Goal: Use online tool/utility: Utilize a website feature to perform a specific function

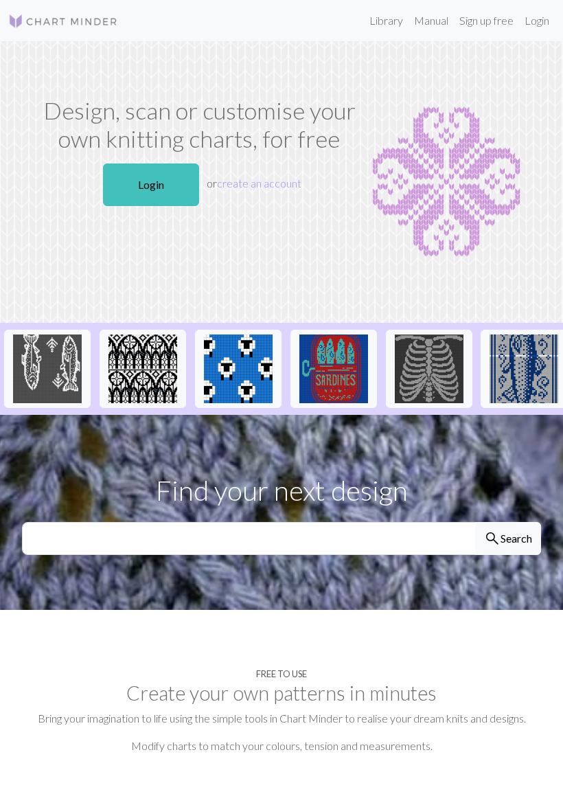
click at [540, 22] on link "Login" at bounding box center [537, 20] width 36 height 27
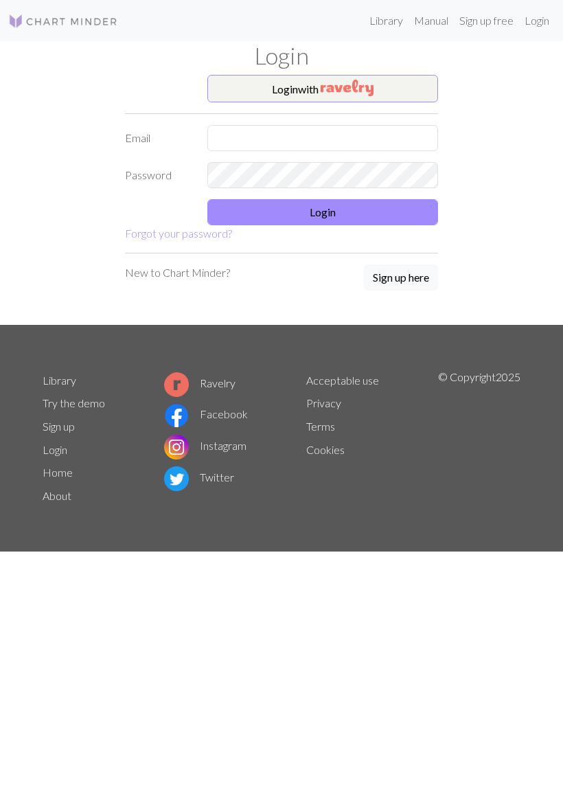
click at [363, 90] on img "button" at bounding box center [347, 88] width 53 height 16
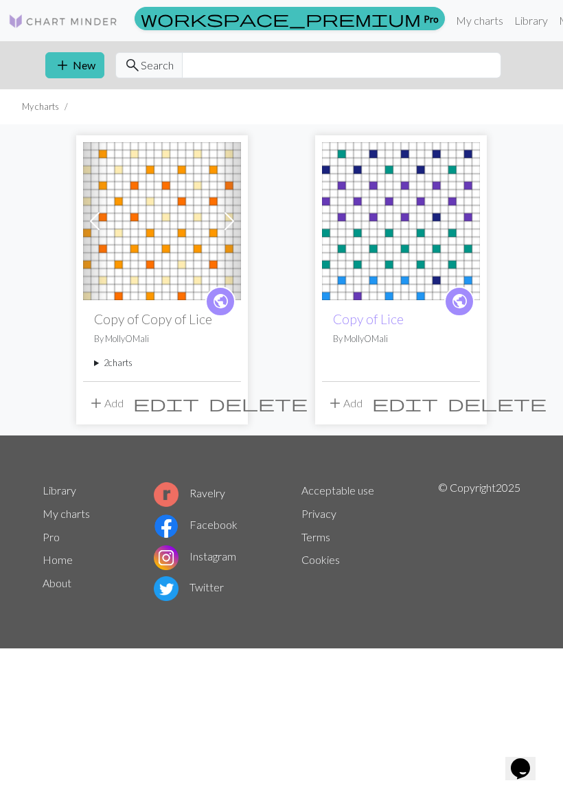
click at [171, 247] on img at bounding box center [162, 221] width 158 height 158
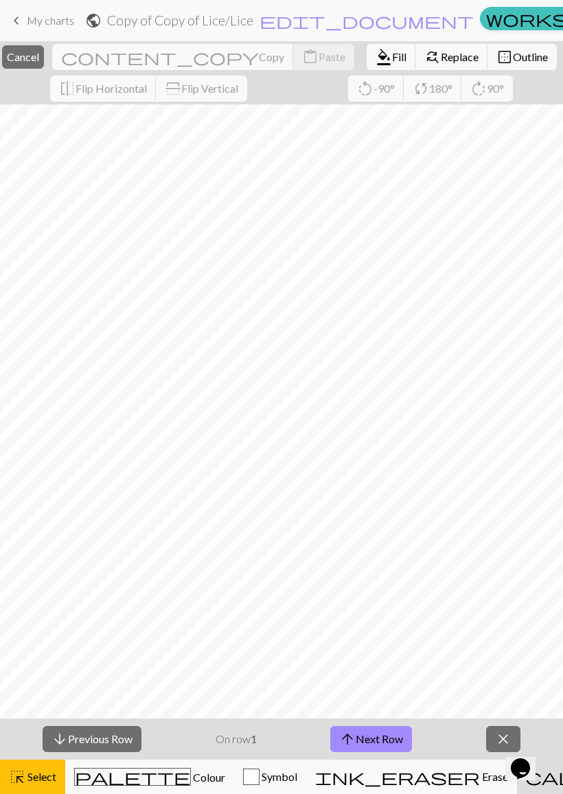
click at [39, 54] on span "Cancel" at bounding box center [23, 56] width 32 height 13
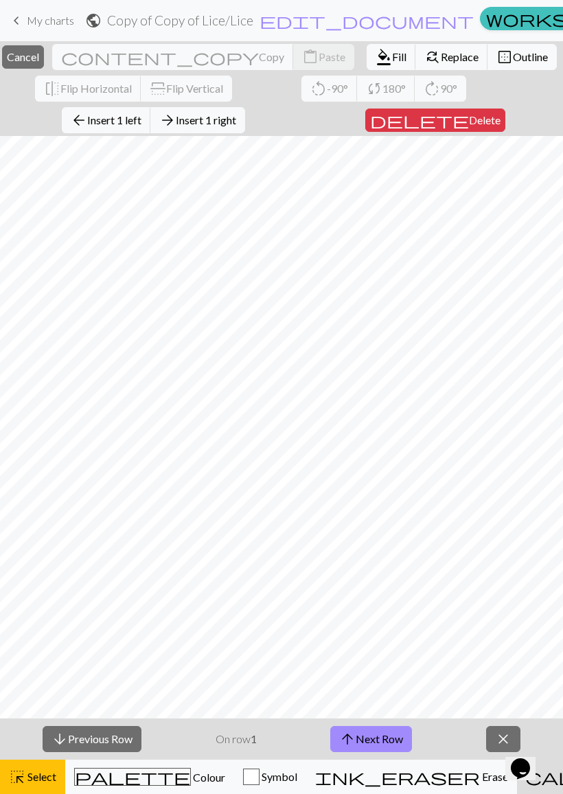
click at [39, 56] on span "Cancel" at bounding box center [23, 56] width 32 height 13
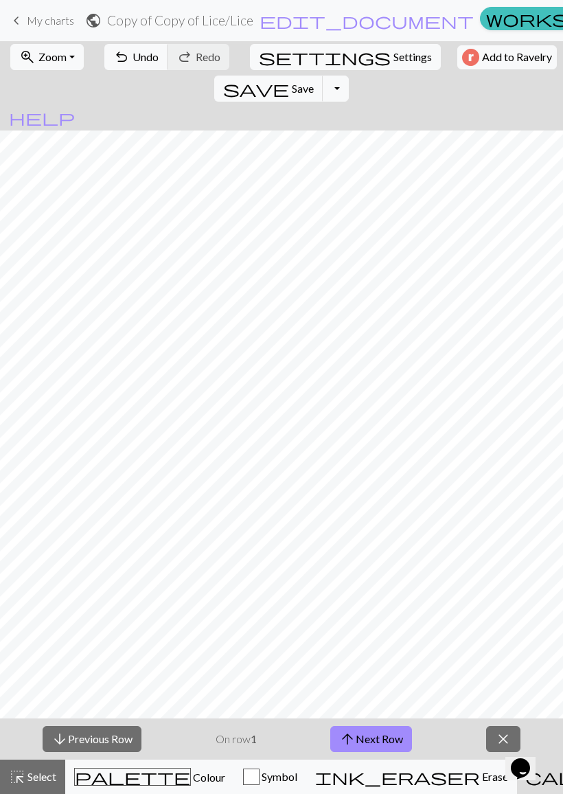
click at [117, 738] on button "arrow_downward Previous Row" at bounding box center [92, 739] width 99 height 26
click at [387, 732] on button "arrow_upward Next Row" at bounding box center [371, 739] width 82 height 26
click at [378, 733] on button "arrow_upward Next Row" at bounding box center [371, 739] width 82 height 26
click at [385, 733] on button "arrow_upward Next Row" at bounding box center [371, 739] width 82 height 26
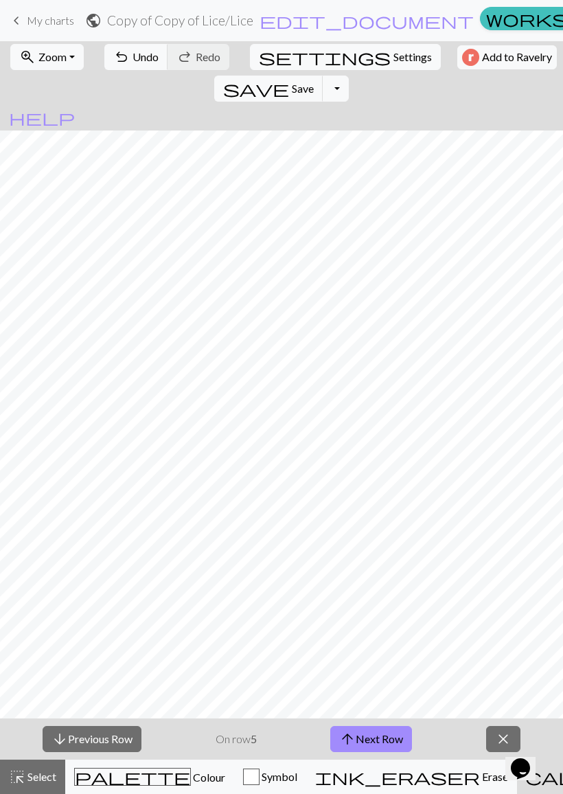
click at [384, 733] on button "arrow_upward Next Row" at bounding box center [371, 739] width 82 height 26
click at [385, 730] on button "arrow_upward Next Row" at bounding box center [371, 739] width 82 height 26
click at [386, 729] on button "arrow_upward Next Row" at bounding box center [371, 739] width 82 height 26
click at [385, 728] on button "arrow_upward Next Row" at bounding box center [371, 739] width 82 height 26
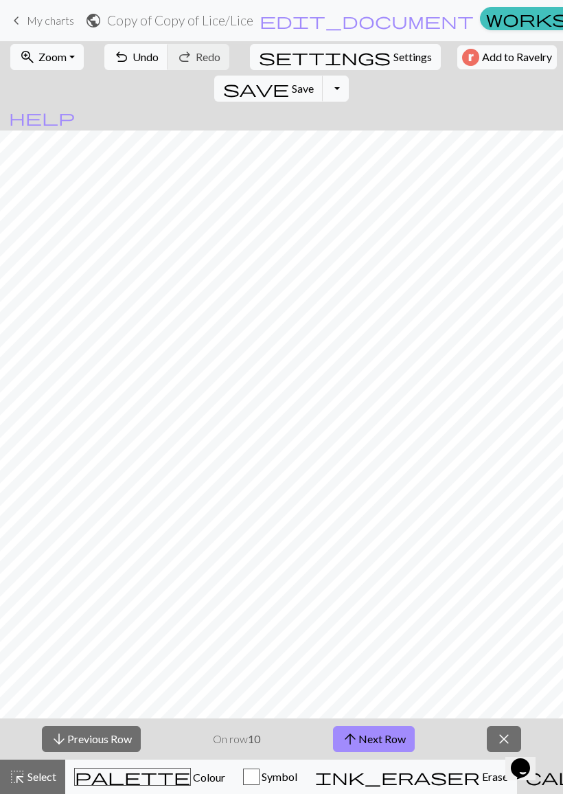
click at [385, 734] on button "arrow_upward Next Row" at bounding box center [374, 739] width 82 height 26
click at [387, 736] on button "arrow_upward Next Row" at bounding box center [374, 739] width 82 height 26
click at [386, 735] on button "arrow_upward Next Row" at bounding box center [374, 739] width 82 height 26
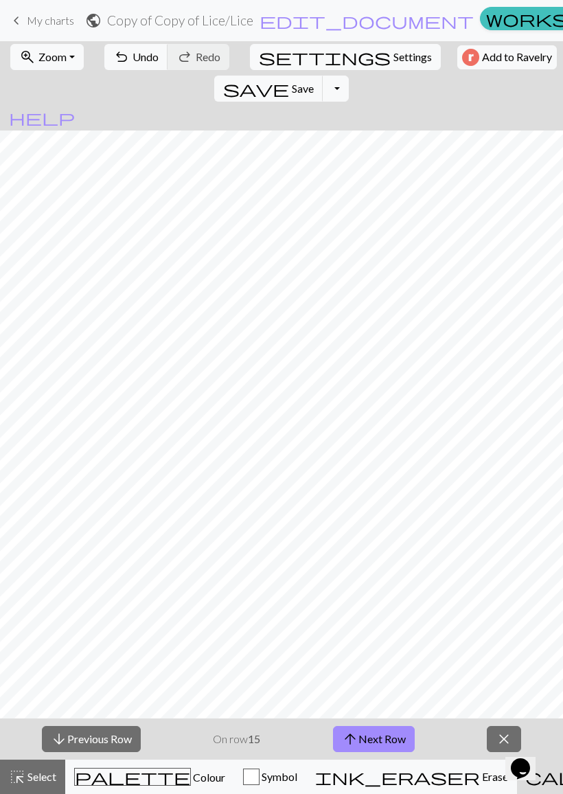
click at [386, 734] on button "arrow_upward Next Row" at bounding box center [374, 739] width 82 height 26
click at [388, 735] on button "arrow_upward Next Row" at bounding box center [374, 739] width 82 height 26
click at [387, 735] on button "arrow_upward Next Row" at bounding box center [374, 739] width 82 height 26
click at [387, 734] on button "arrow_upward Next Row" at bounding box center [374, 739] width 82 height 26
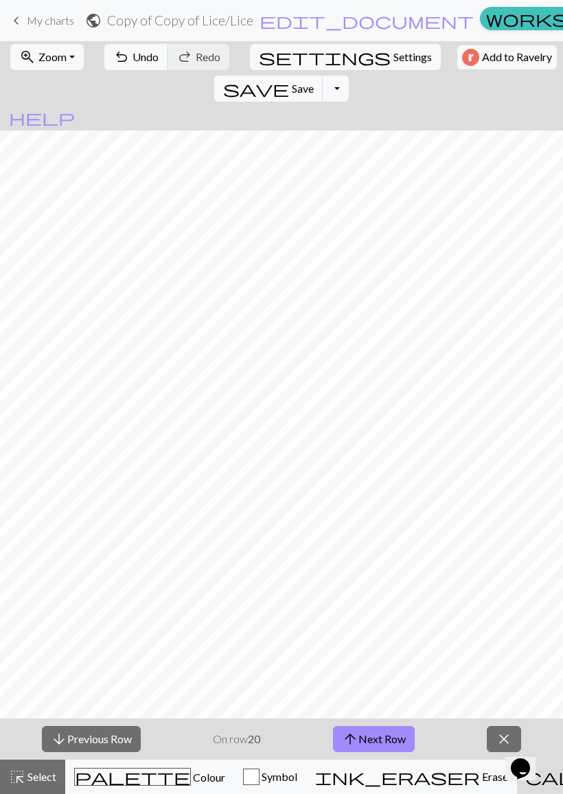
click at [387, 734] on button "arrow_upward Next Row" at bounding box center [374, 739] width 82 height 26
click at [389, 736] on button "arrow_upward Next Row" at bounding box center [374, 739] width 82 height 26
click at [97, 739] on button "arrow_downward Previous Row" at bounding box center [91, 739] width 99 height 26
